Goal: Navigation & Orientation: Find specific page/section

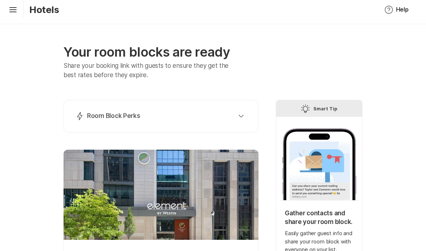
scroll to position [4, 0]
click at [16, 8] on icon at bounding box center [12, 9] width 7 height 3
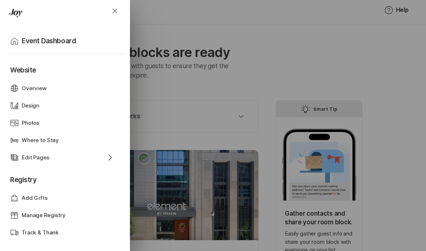
click at [190, 48] on div "Close Home Event Dashboard Website Web Globe Overview Design Design Photos Phot…" at bounding box center [213, 125] width 426 height 251
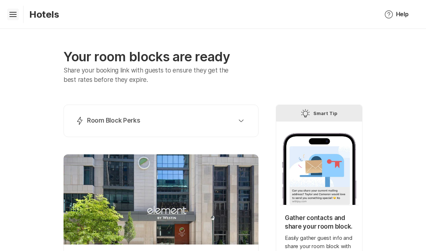
click at [18, 17] on icon "Hamburger" at bounding box center [13, 15] width 12 height 12
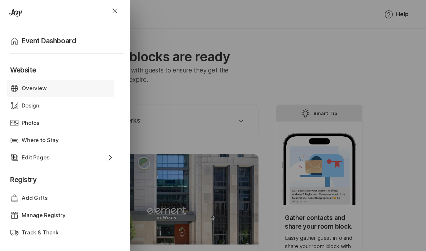
click at [66, 89] on div "Overview" at bounding box center [61, 88] width 78 height 8
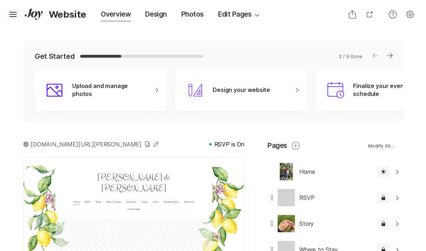
click at [10, 16] on icon "Hamburger" at bounding box center [13, 15] width 12 height 12
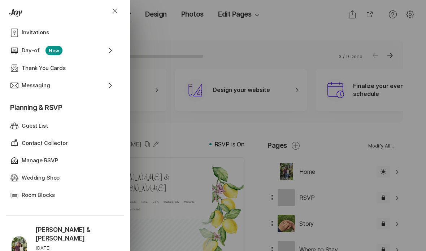
scroll to position [258, 0]
click at [101, 124] on div "Guest List Guest List" at bounding box center [62, 125] width 104 height 17
